Goal: Information Seeking & Learning: Learn about a topic

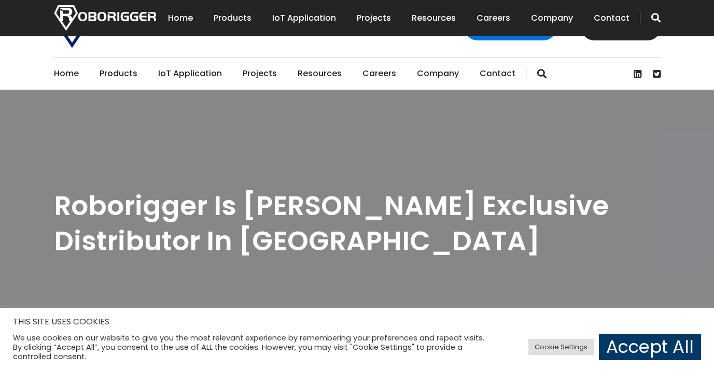
scroll to position [259, 0]
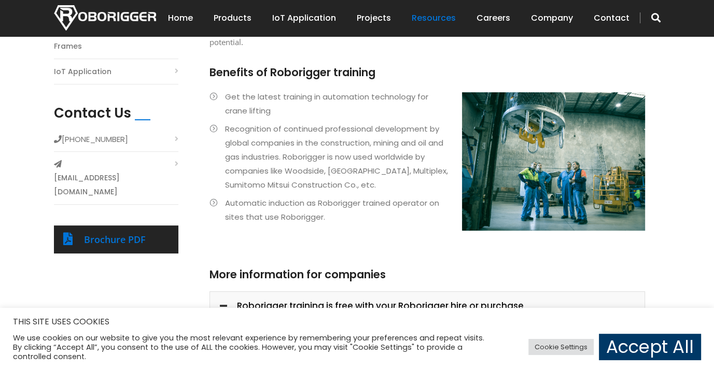
scroll to position [207, 0]
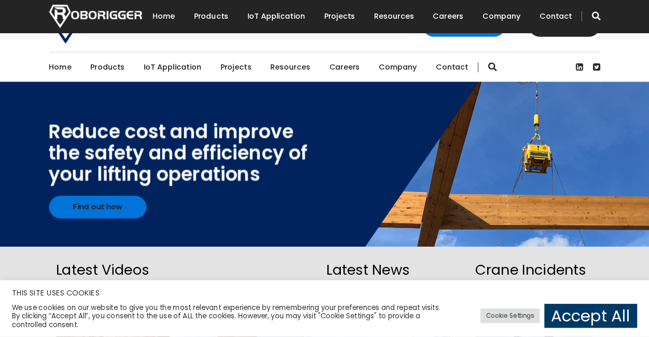
scroll to position [778, 0]
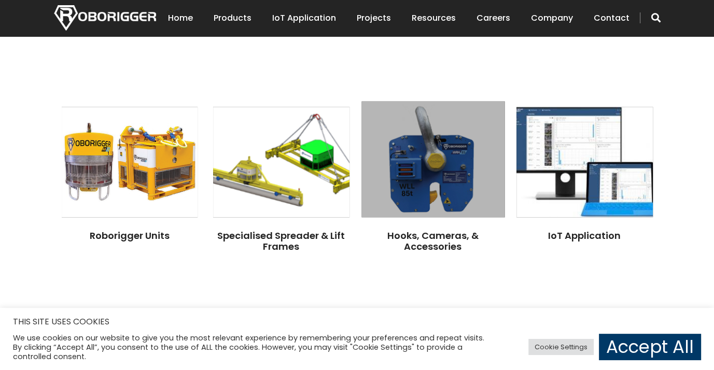
click at [419, 155] on img at bounding box center [432, 159] width 143 height 116
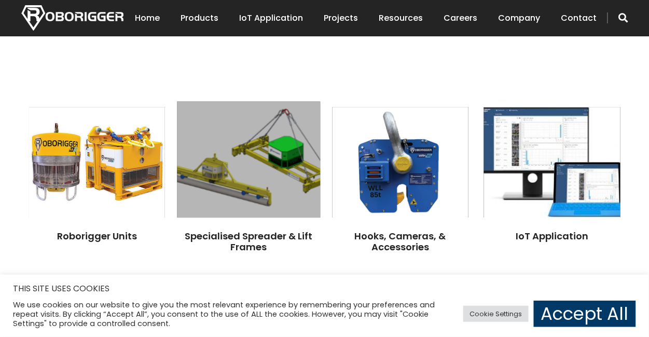
scroll to position [778, 0]
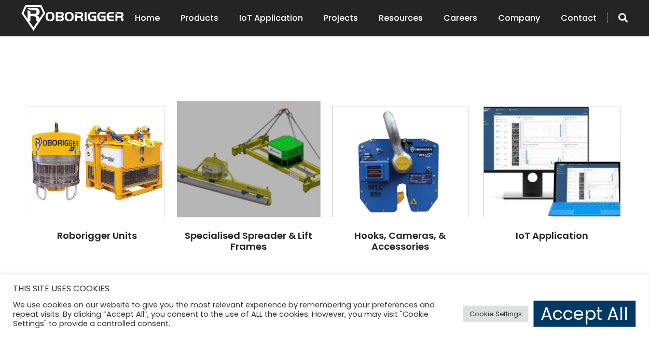
click at [216, 166] on img at bounding box center [248, 159] width 143 height 116
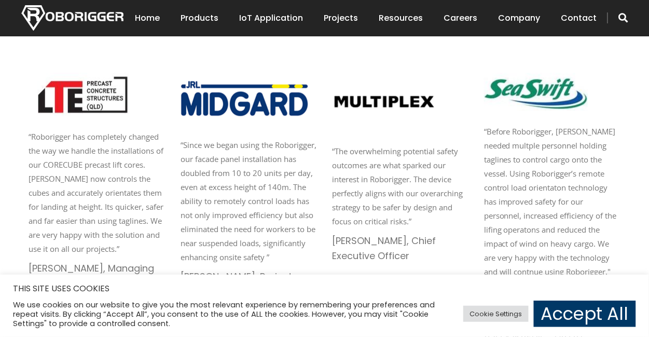
scroll to position [1538, 0]
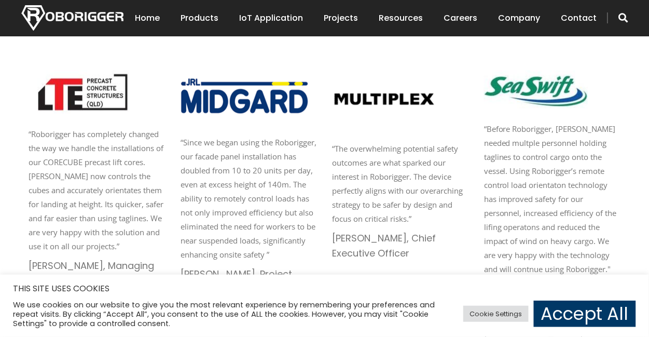
click at [590, 323] on link "Accept All" at bounding box center [585, 313] width 102 height 26
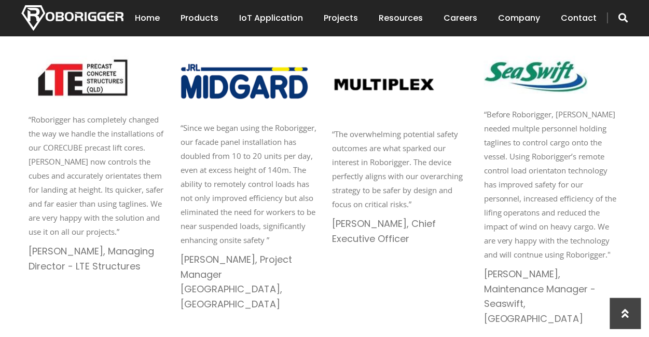
scroll to position [1555, 0]
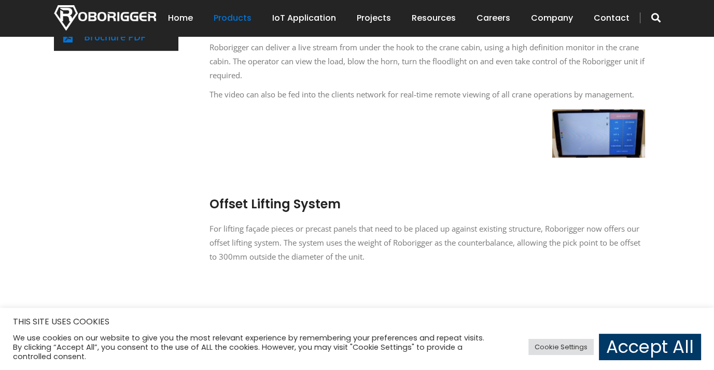
scroll to position [467, 0]
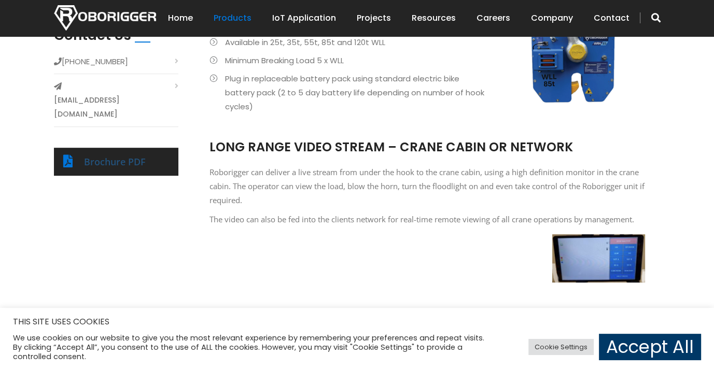
click at [121, 156] on link "Brochure PDF" at bounding box center [115, 162] width 62 height 12
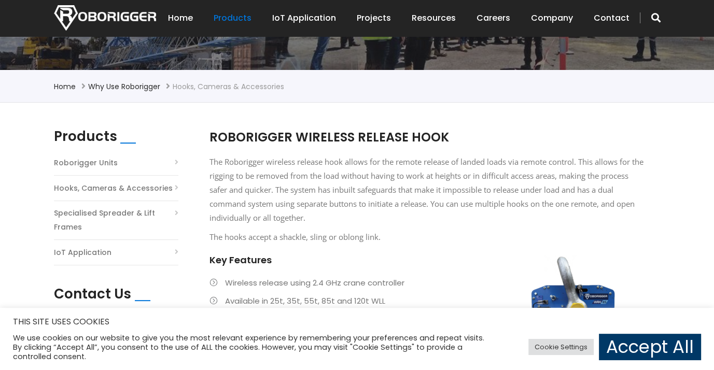
scroll to position [207, 0]
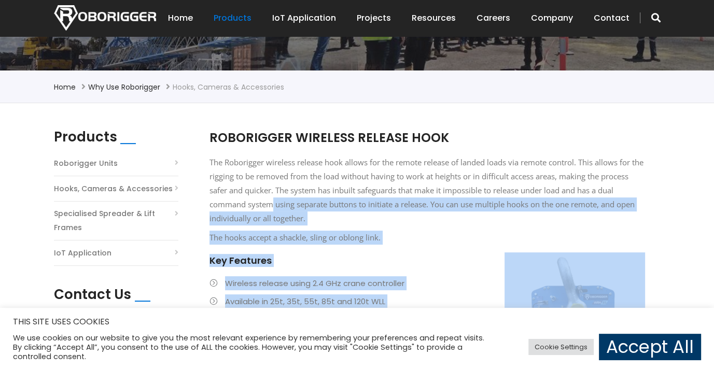
drag, startPoint x: 210, startPoint y: 135, endPoint x: 288, endPoint y: 202, distance: 103.4
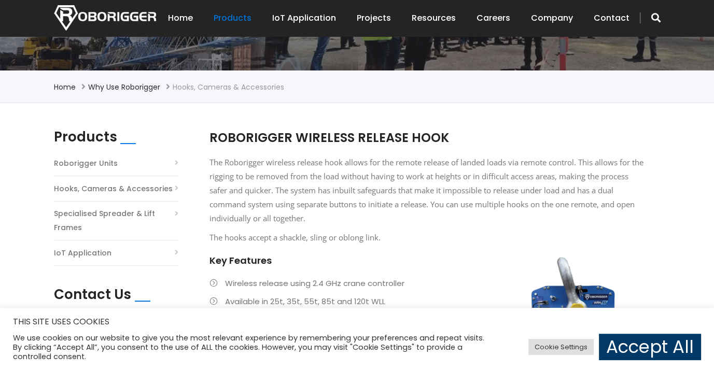
click at [198, 142] on div "Products Roborigger Units Hooks, Cameras & Accessories Specialised Spreader & L…" at bounding box center [124, 292] width 156 height 327
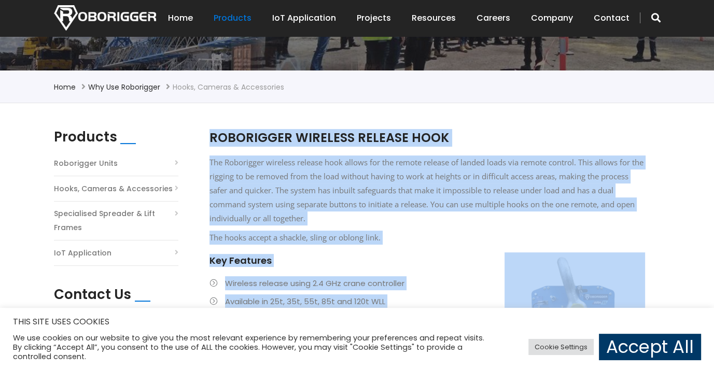
drag, startPoint x: 219, startPoint y: 141, endPoint x: 212, endPoint y: 138, distance: 7.7
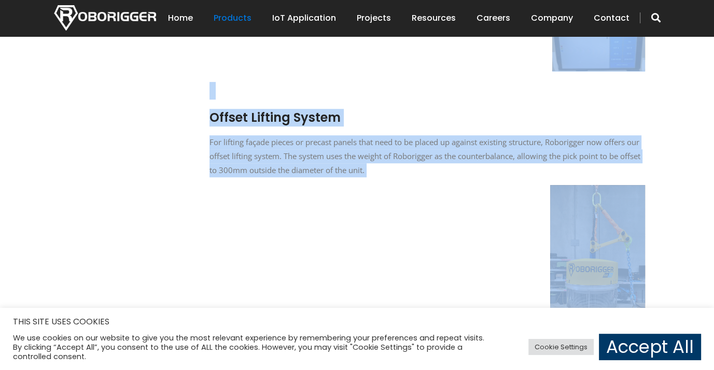
scroll to position [674, 0]
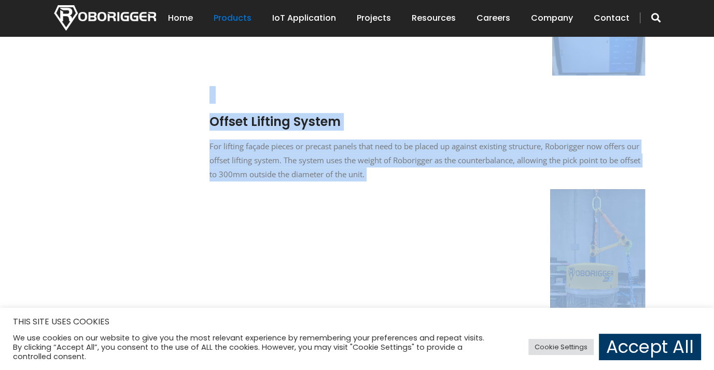
copy div "ROBORIGGER WIRELESS RELEASE HOOK The Roborigger wireless release hook allows fo…"
click at [513, 234] on div "Offset Lifting System For lifting façade pieces or precast panels that need to …" at bounding box center [428, 227] width 436 height 282
click at [589, 67] on img at bounding box center [598, 51] width 93 height 49
click at [462, 72] on div "LONG RANGE VIDEO STREAM – CRANE CABIN OR NETWORK Roborigger can deliver a live …" at bounding box center [428, 4] width 436 height 164
click at [528, 60] on div "LONG RANGE VIDEO STREAM – CRANE CABIN OR NETWORK Roborigger can deliver a live …" at bounding box center [428, 4] width 436 height 164
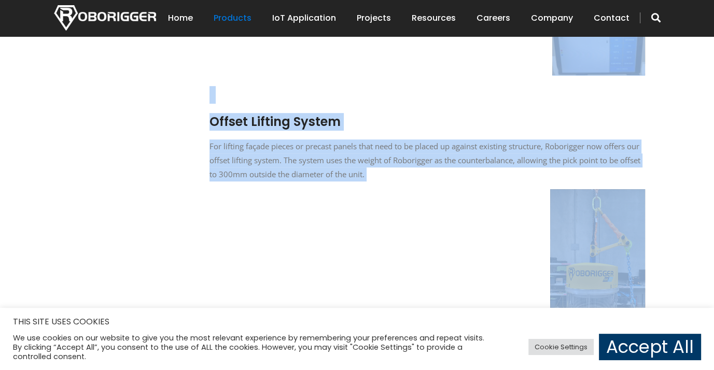
click at [528, 60] on div "LONG RANGE VIDEO STREAM – CRANE CABIN OR NETWORK Roborigger can deliver a live …" at bounding box center [428, 4] width 436 height 164
click at [562, 40] on img at bounding box center [598, 51] width 93 height 49
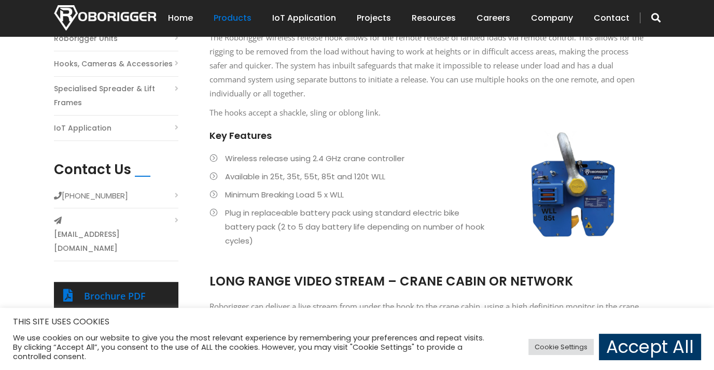
scroll to position [207, 0]
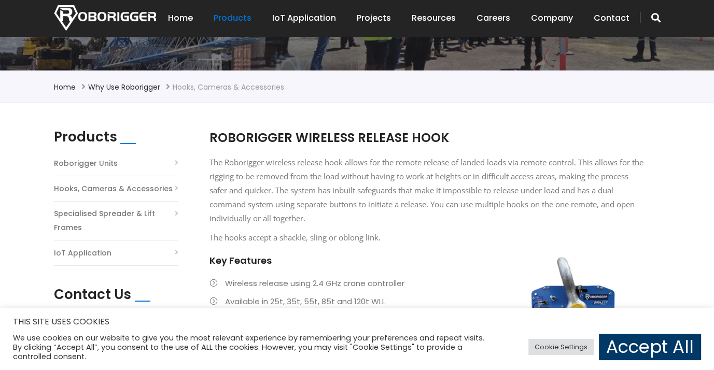
click at [303, 199] on p "The Roborigger wireless release hook allows for the remote release of landed lo…" at bounding box center [428, 191] width 436 height 70
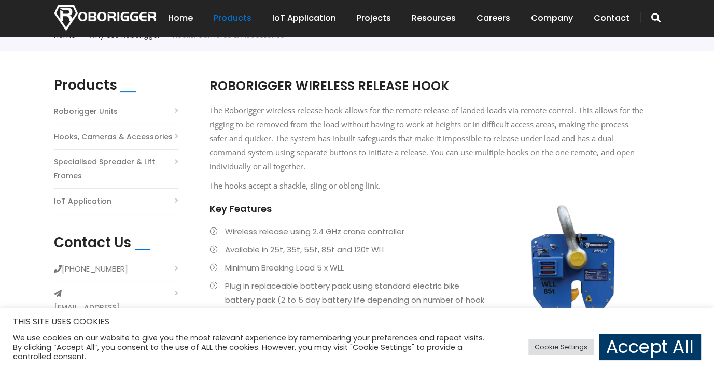
scroll to position [259, 0]
click at [634, 154] on p "The Roborigger wireless release hook allows for the remote release of landed lo…" at bounding box center [428, 139] width 436 height 70
click at [580, 255] on li "Available in 25t, 35t, 55t, 85t and 120t WLL" at bounding box center [428, 250] width 436 height 14
click at [577, 269] on li "Minimum Breaking Load 5 x WLL" at bounding box center [428, 268] width 436 height 14
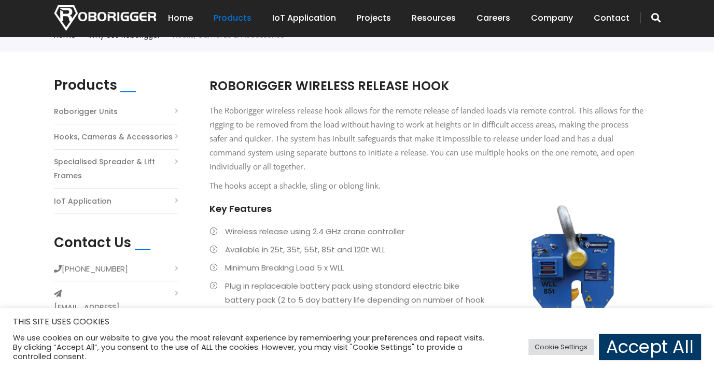
click at [577, 269] on li "Minimum Breaking Load 5 x WLL" at bounding box center [428, 268] width 436 height 14
click at [574, 263] on li "Minimum Breaking Load 5 x WLL" at bounding box center [428, 268] width 436 height 14
drag, startPoint x: 574, startPoint y: 264, endPoint x: 622, endPoint y: 353, distance: 101.4
click at [622, 353] on link "Accept All" at bounding box center [650, 347] width 102 height 26
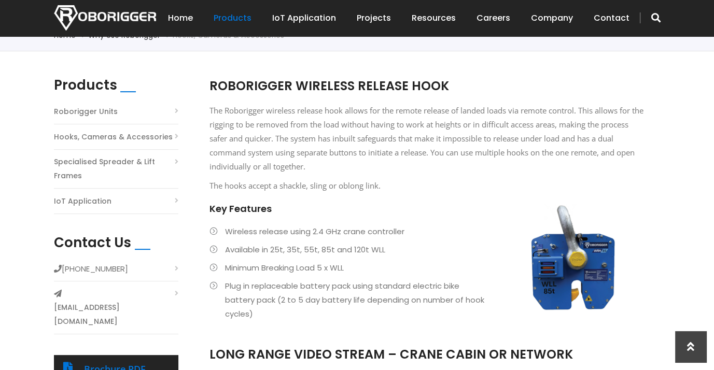
click at [567, 265] on li "Minimum Breaking Load 5 x WLL" at bounding box center [428, 268] width 436 height 14
click at [568, 265] on li "Minimum Breaking Load 5 x WLL" at bounding box center [428, 268] width 436 height 14
click at [562, 269] on li "Minimum Breaking Load 5 x WLL" at bounding box center [428, 268] width 436 height 14
drag, startPoint x: 549, startPoint y: 259, endPoint x: 563, endPoint y: 269, distance: 16.7
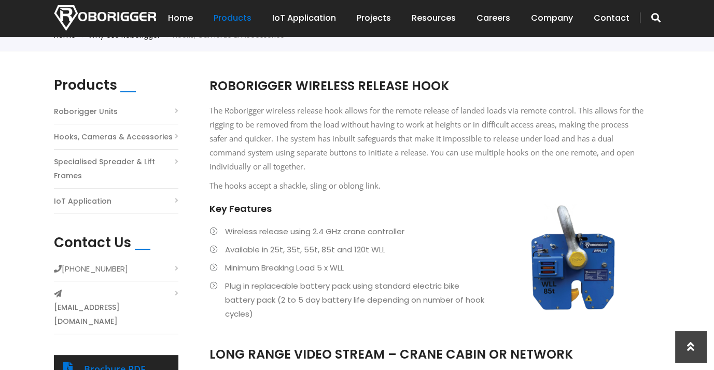
click at [563, 269] on li "Minimum Breaking Load 5 x WLL" at bounding box center [428, 268] width 436 height 14
click at [565, 266] on li "Minimum Breaking Load 5 x WLL" at bounding box center [428, 268] width 436 height 14
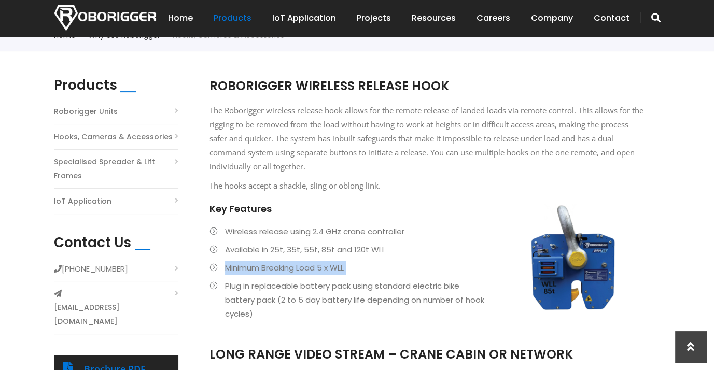
click at [565, 266] on li "Minimum Breaking Load 5 x WLL" at bounding box center [428, 268] width 436 height 14
click at [519, 251] on li "Available in 25t, 35t, 55t, 85t and 120t WLL" at bounding box center [428, 250] width 436 height 14
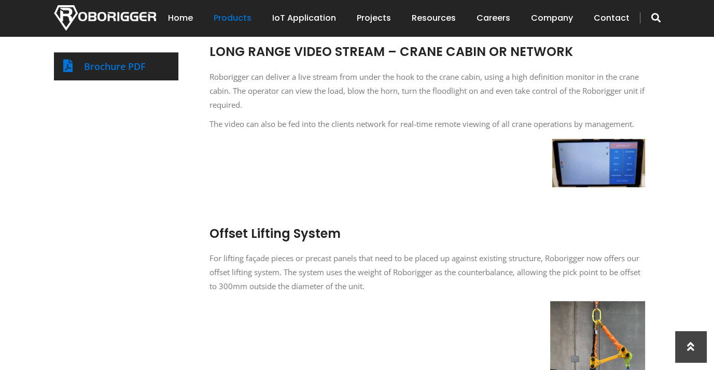
scroll to position [467, 0]
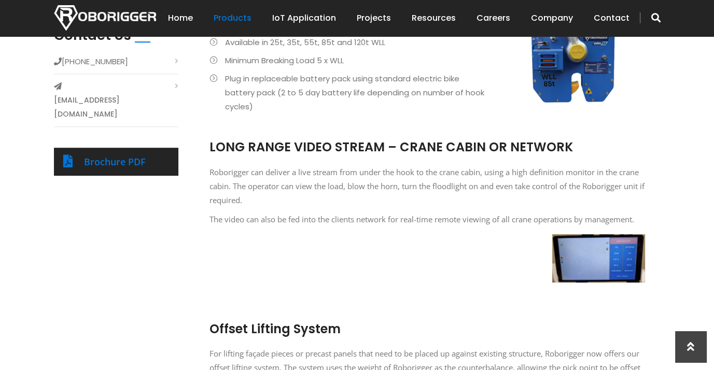
click at [554, 79] on li "Plug in replaceable battery pack using standard electric bike battery pack (2 t…" at bounding box center [428, 93] width 436 height 42
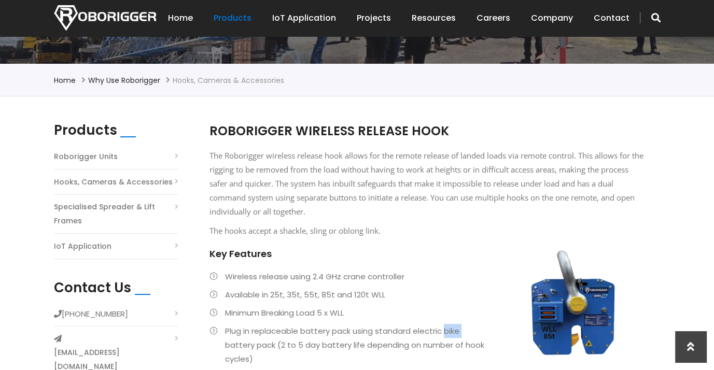
scroll to position [259, 0]
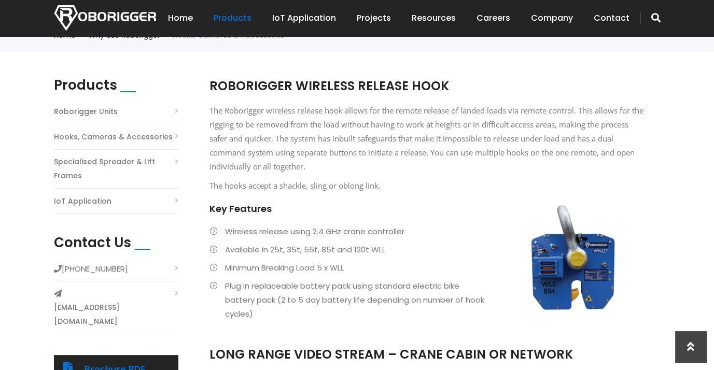
click at [565, 260] on ul "Wireless release using 2.4 GHz crane controller Available in 25t, 35t, 55t, 85t…" at bounding box center [428, 273] width 436 height 96
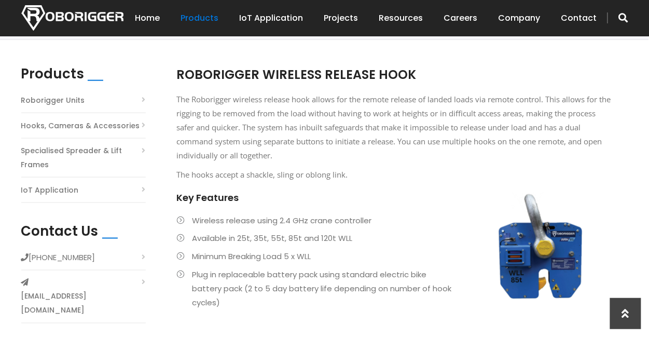
scroll to position [226, 0]
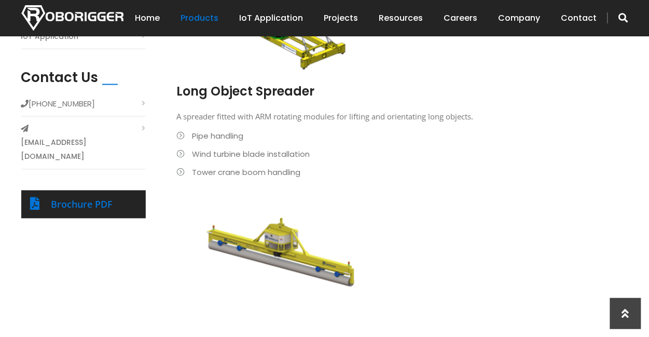
scroll to position [471, 0]
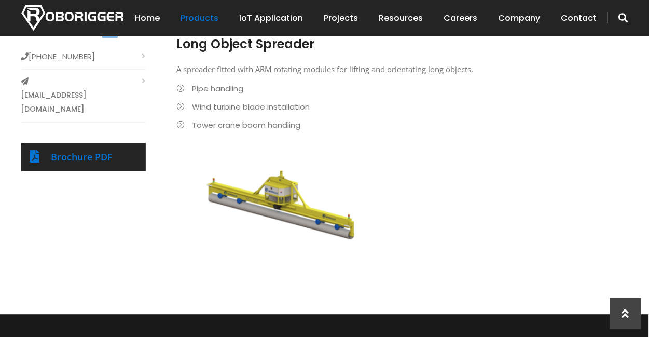
drag, startPoint x: 305, startPoint y: 202, endPoint x: 259, endPoint y: 192, distance: 47.8
click at [259, 192] on img at bounding box center [281, 205] width 192 height 115
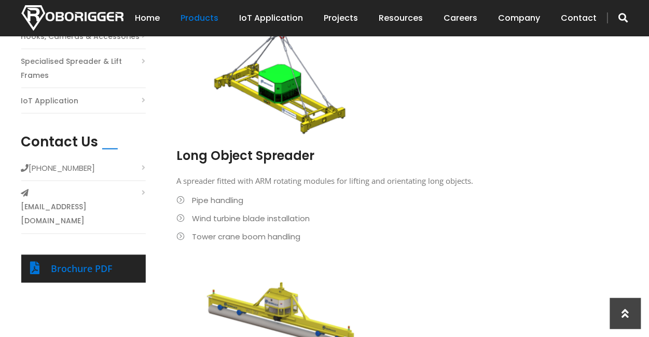
scroll to position [424, 0]
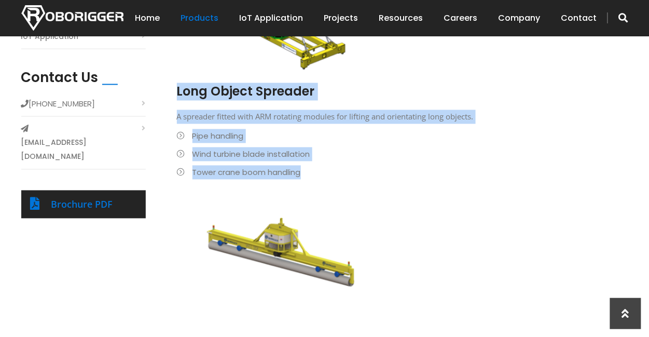
drag, startPoint x: 300, startPoint y: 164, endPoint x: 176, endPoint y: 89, distance: 144.8
click at [177, 89] on div "Long Object Spreader A spreader fitted with ARM rotating modules for lifting an…" at bounding box center [395, 139] width 436 height 112
copy div "Long Object Spreader A spreader fitted with ARM rotating modules for lifting an…"
click at [181, 134] on li "Pipe handling" at bounding box center [395, 136] width 436 height 14
click at [179, 149] on li "Wind turbine blade installation" at bounding box center [395, 154] width 436 height 14
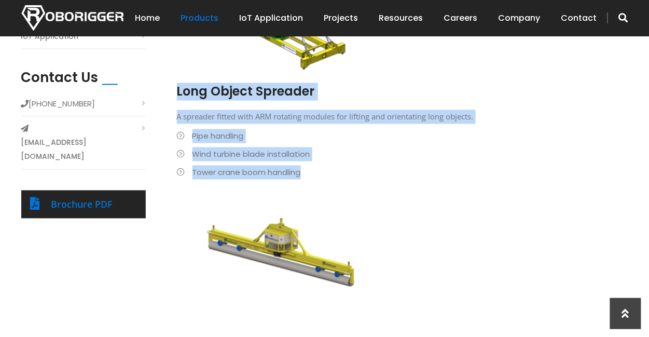
drag, startPoint x: 179, startPoint y: 155, endPoint x: 10, endPoint y: 173, distance: 170.1
click at [179, 156] on li "Wind turbine blade installation" at bounding box center [395, 154] width 436 height 14
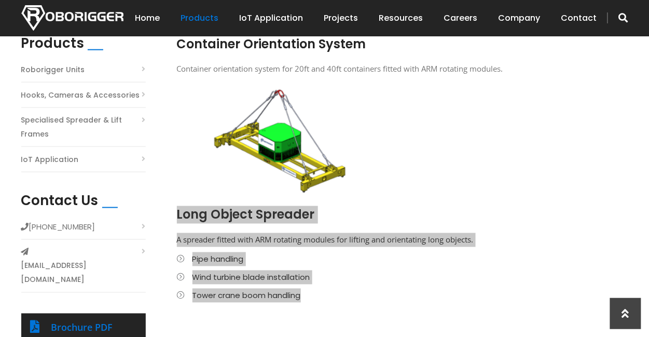
scroll to position [188, 0]
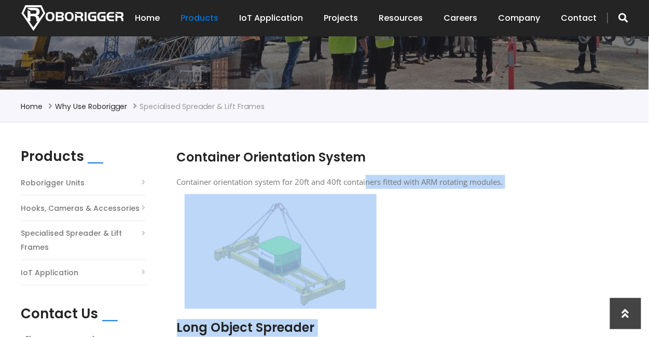
drag, startPoint x: 173, startPoint y: 149, endPoint x: 367, endPoint y: 168, distance: 194.9
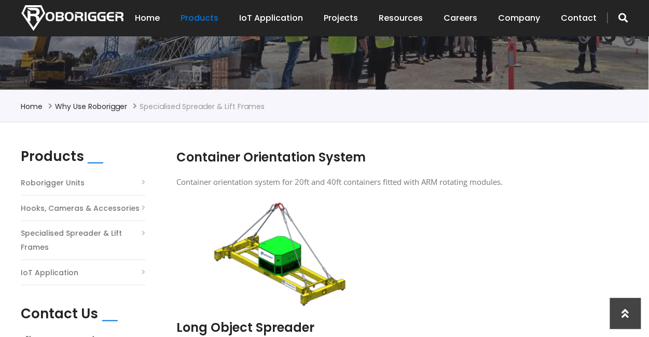
click at [268, 166] on div "Container Orientation System Container orientation system for 20ft and 40ft con…" at bounding box center [395, 171] width 436 height 46
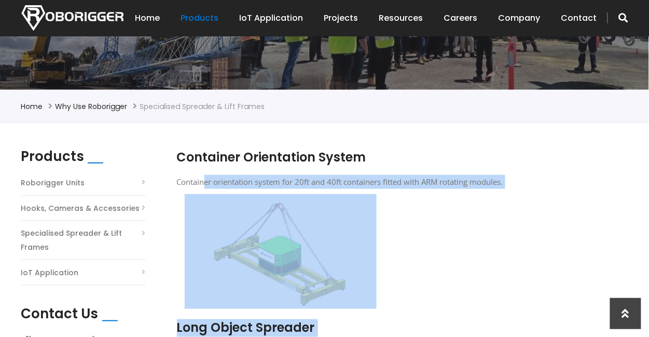
drag, startPoint x: 176, startPoint y: 156, endPoint x: 205, endPoint y: 168, distance: 31.4
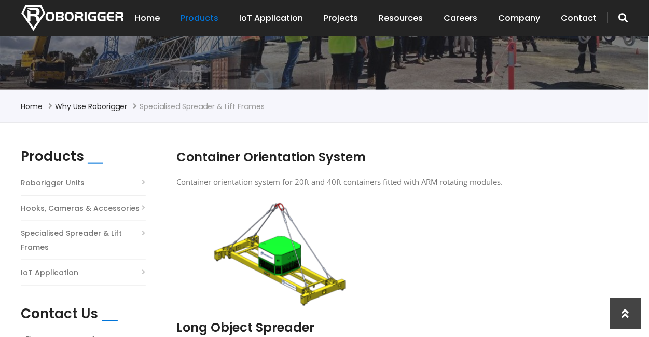
click at [187, 167] on div "Container Orientation System Container orientation system for 20ft and 40ft con…" at bounding box center [395, 171] width 436 height 46
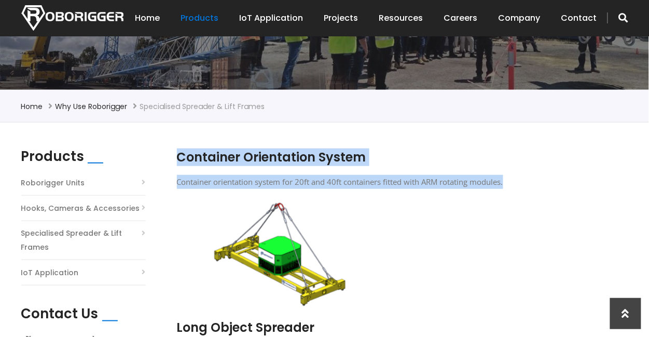
drag, startPoint x: 184, startPoint y: 155, endPoint x: 510, endPoint y: 177, distance: 327.5
click at [510, 177] on div "Container Orientation System Container orientation system for 20ft and 40ft con…" at bounding box center [395, 171] width 436 height 46
copy div "Container Orientation System Container orientation system for 20ft and 40ft con…"
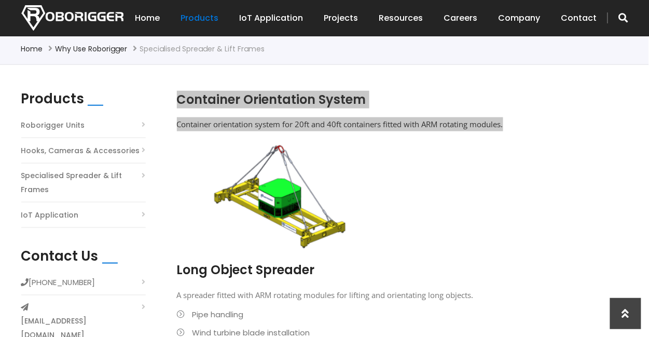
scroll to position [283, 0]
